Goal: Information Seeking & Learning: Understand process/instructions

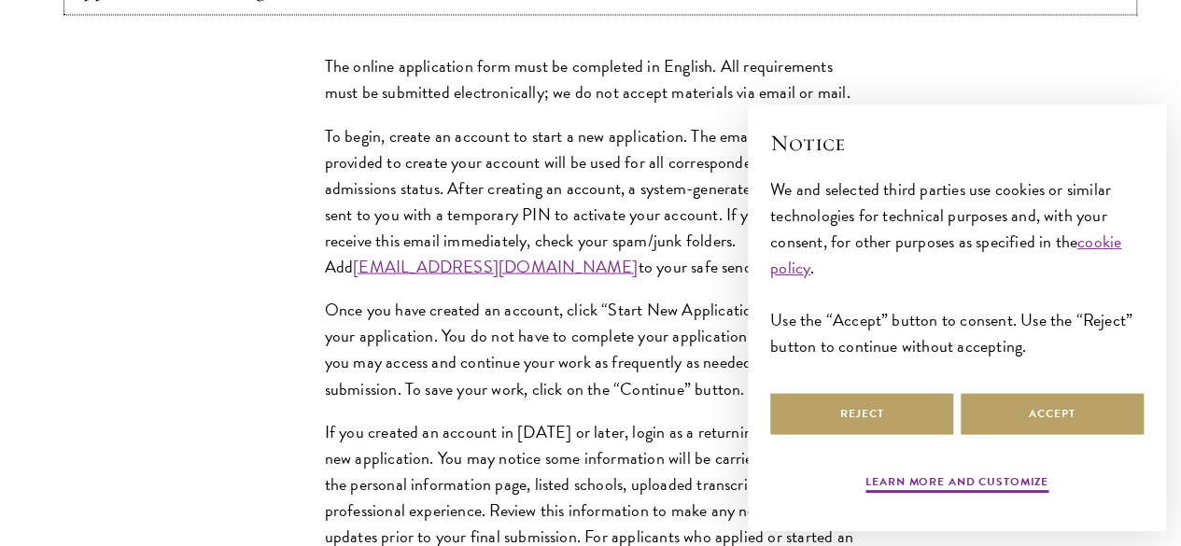
scroll to position [1672, 0]
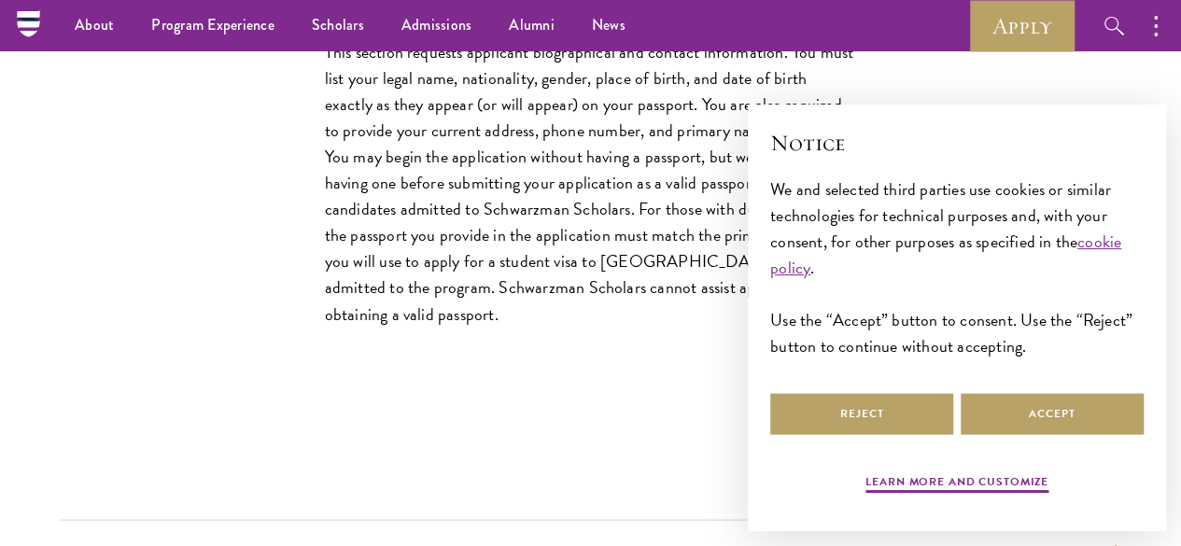
scroll to position [1761, 0]
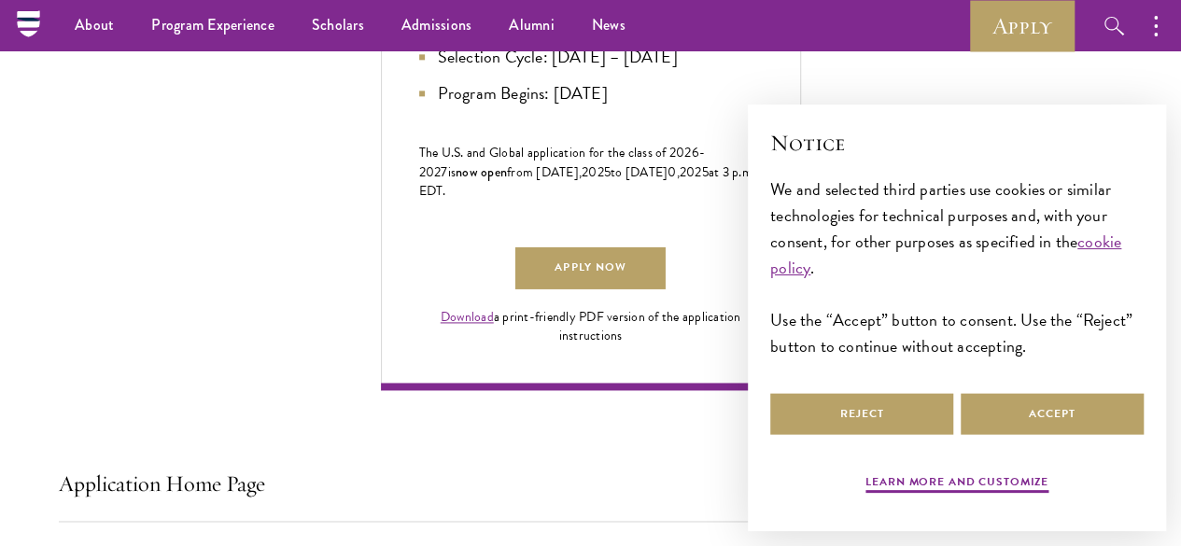
scroll to position [1175, 0]
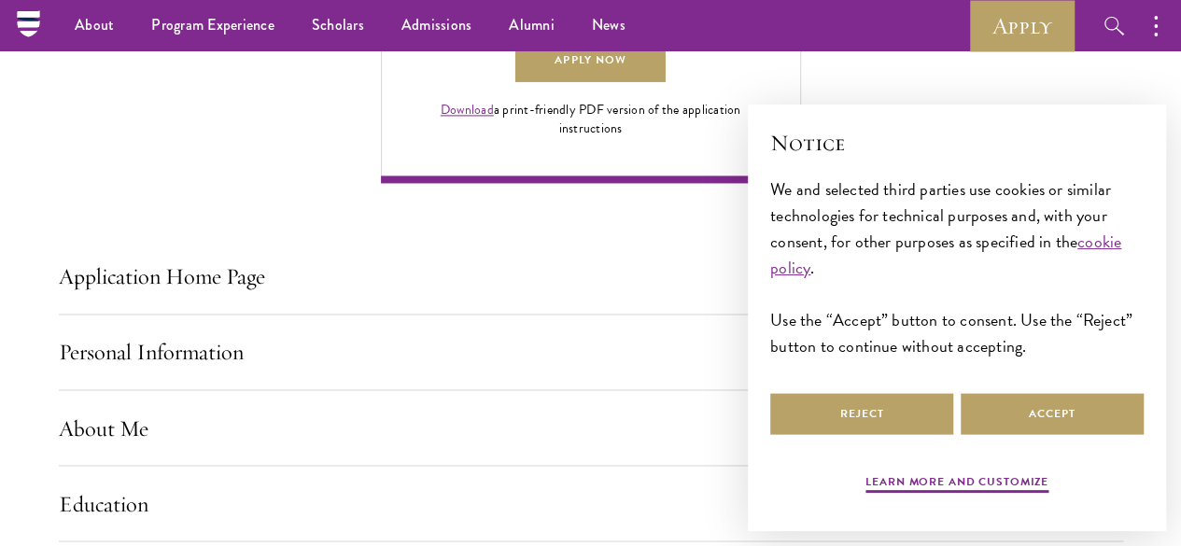
scroll to position [1380, 0]
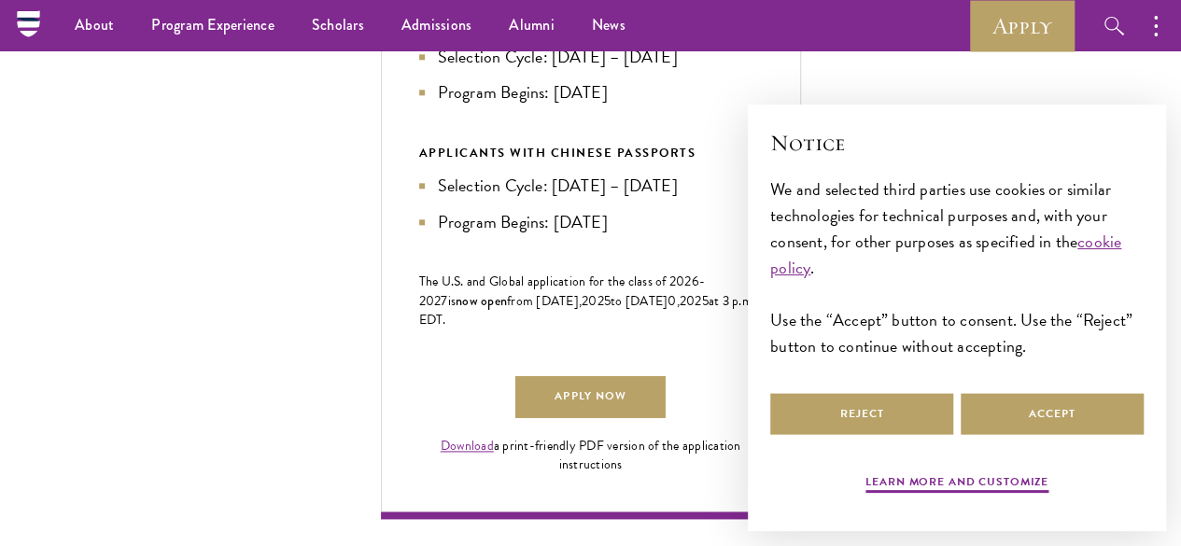
scroll to position [1039, 0]
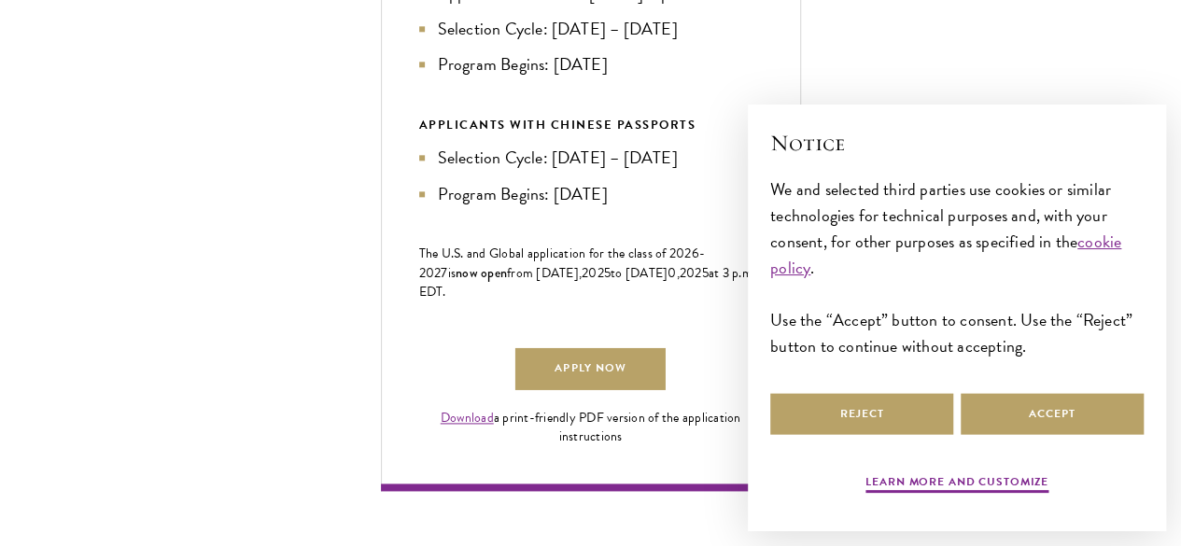
scroll to position [1074, 0]
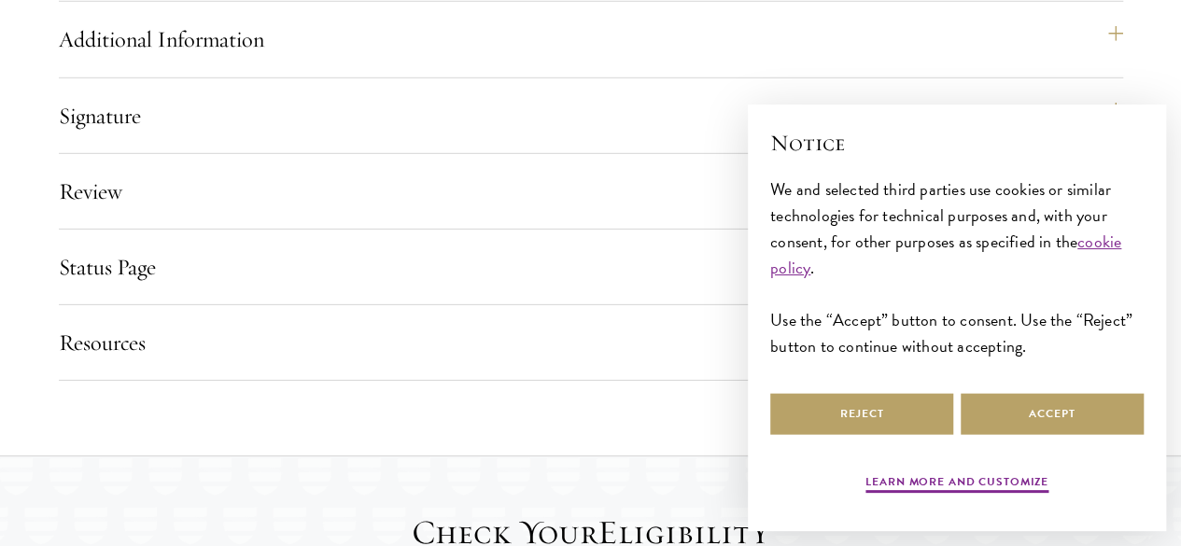
scroll to position [2830, 0]
